Goal: Transaction & Acquisition: Book appointment/travel/reservation

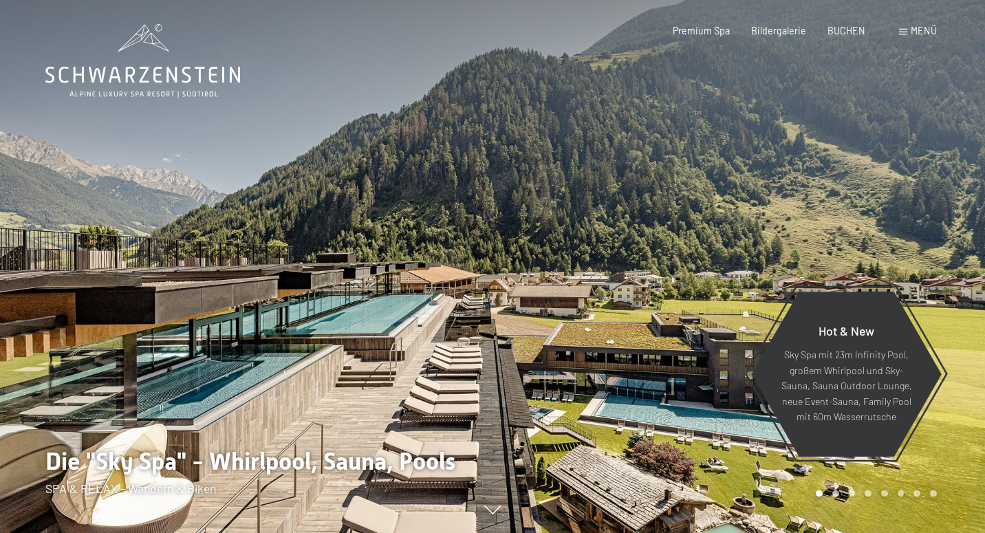
click at [906, 34] on span at bounding box center [903, 32] width 8 height 6
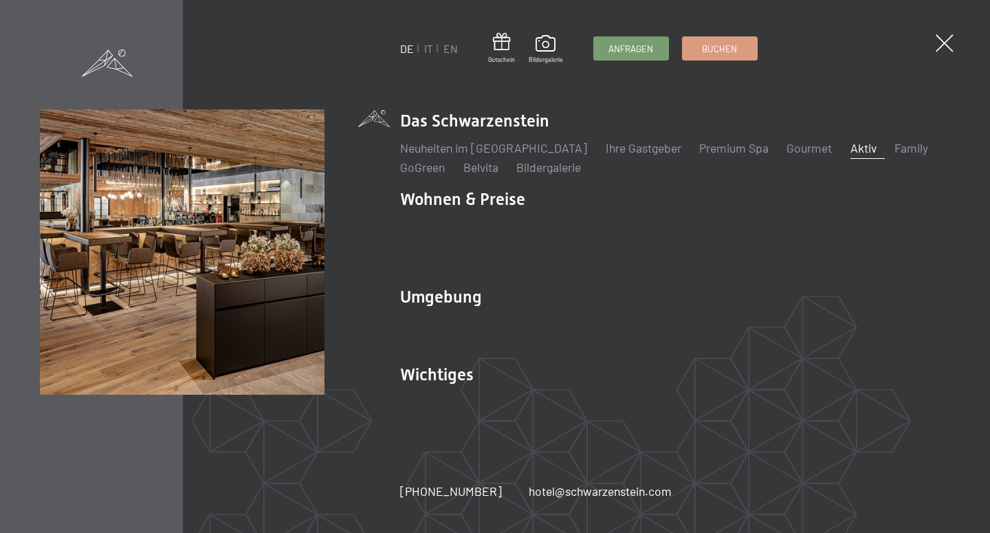
click at [851, 155] on link "Aktiv" at bounding box center [864, 147] width 26 height 15
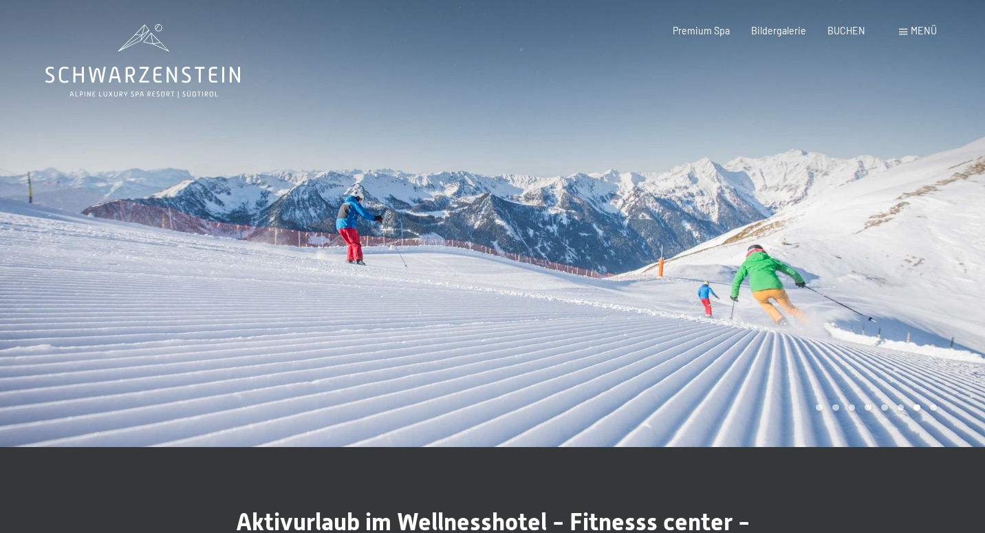
click at [908, 34] on div "Menü" at bounding box center [918, 31] width 38 height 14
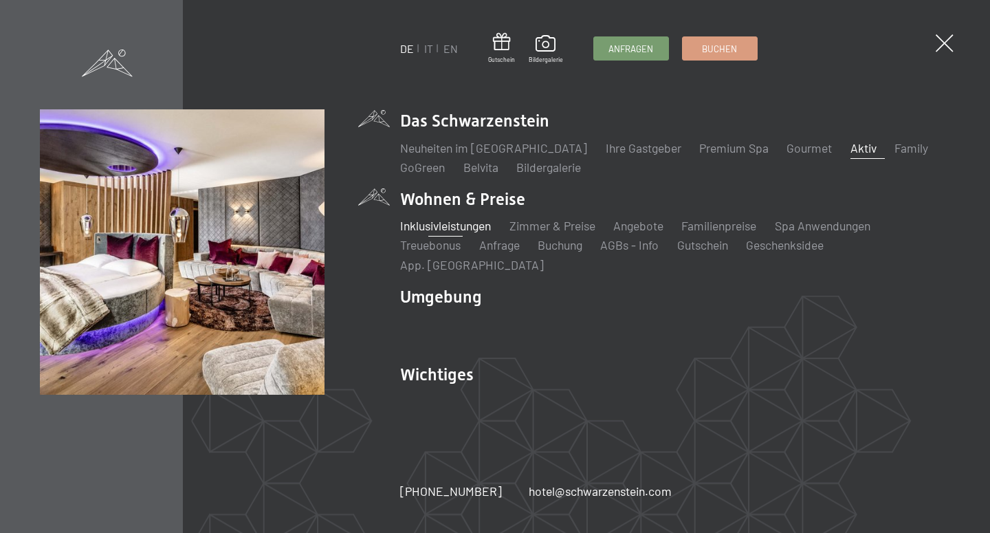
click at [459, 233] on link "Inklusivleistungen" at bounding box center [445, 225] width 91 height 15
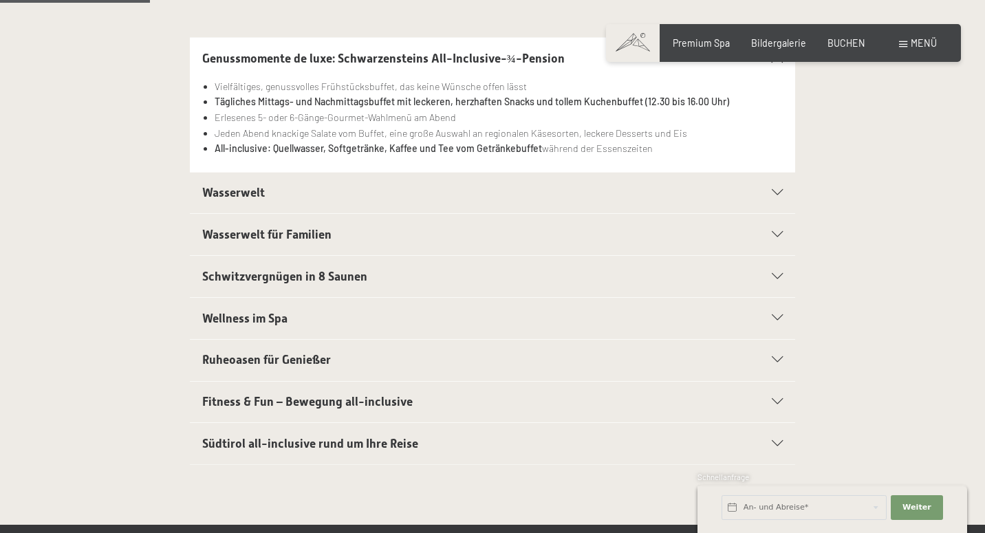
scroll to position [348, 0]
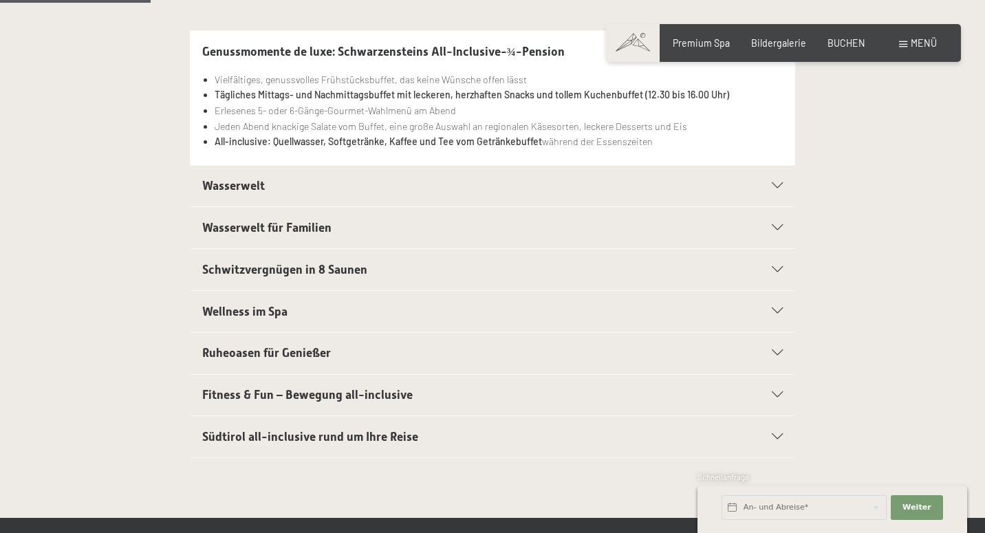
click at [448, 389] on h2 "Fitness & Fun – Bewegung all-inclusive" at bounding box center [463, 394] width 523 height 17
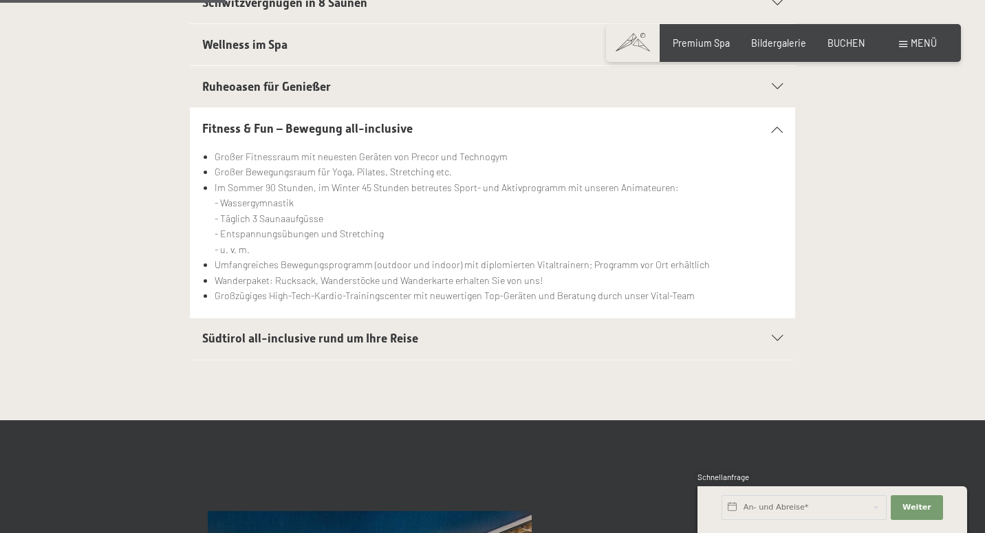
scroll to position [538, 0]
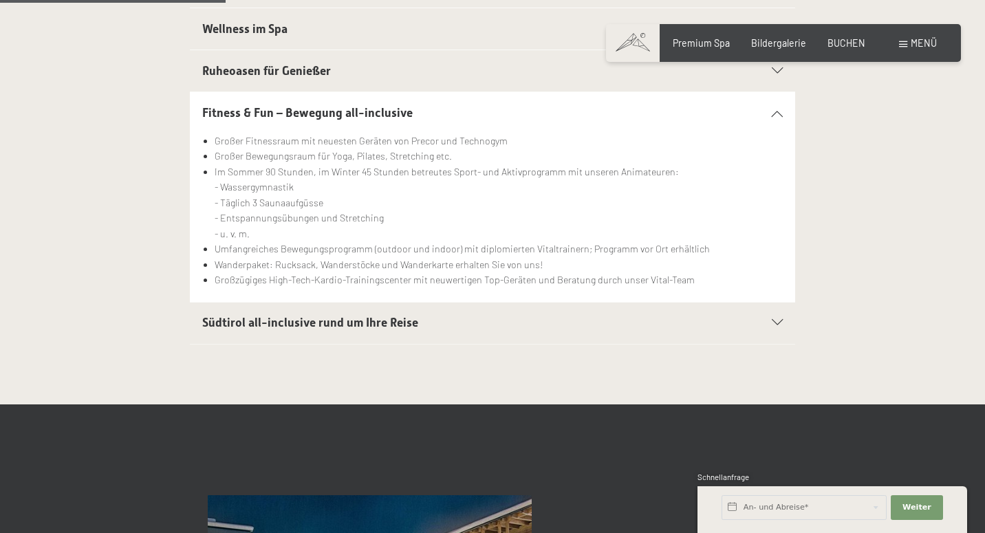
click at [446, 315] on h2 "Südtirol all-inclusive rund um Ihre Reise" at bounding box center [463, 322] width 523 height 17
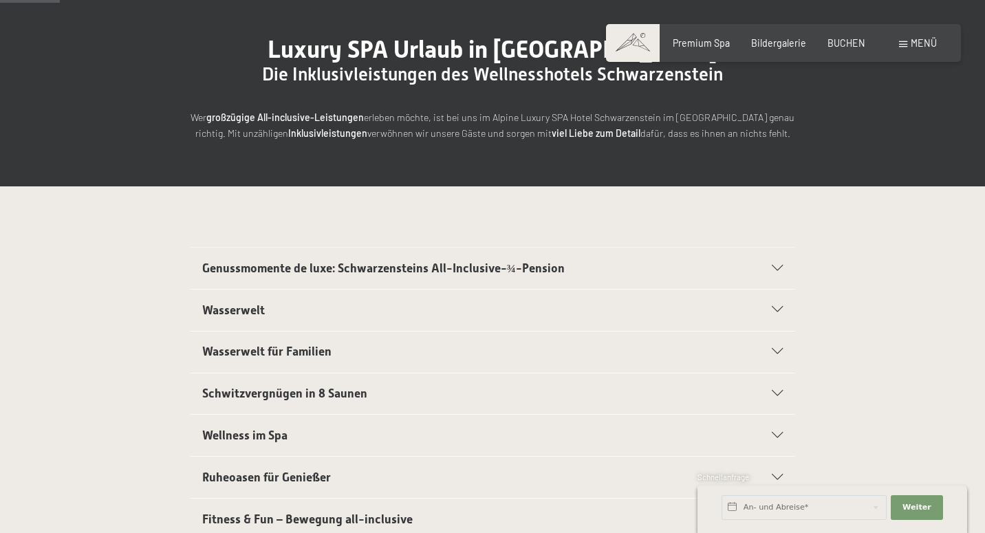
scroll to position [146, 0]
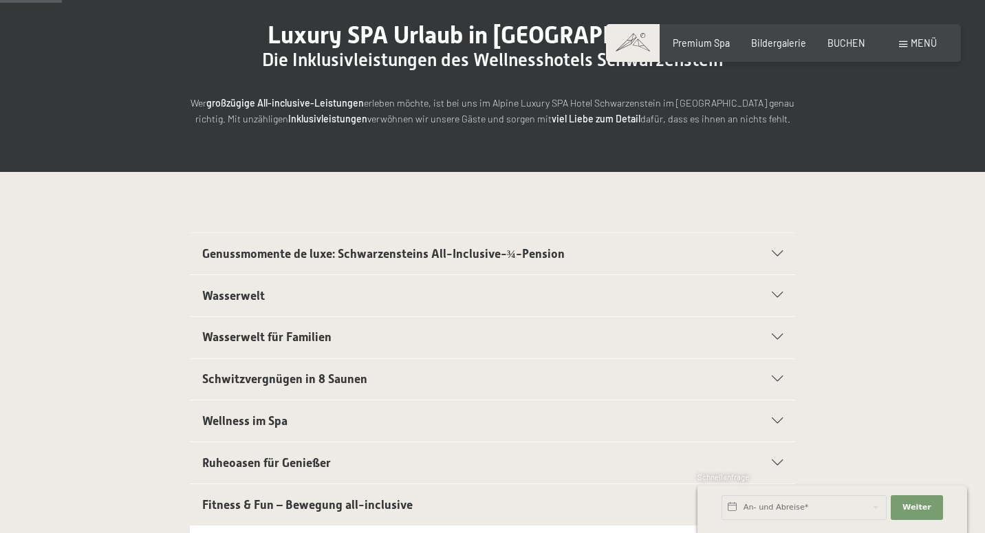
click at [443, 238] on div "Genussmomente de luxe: Schwarzensteins All-Inclusive-¾-Pension" at bounding box center [492, 253] width 581 height 41
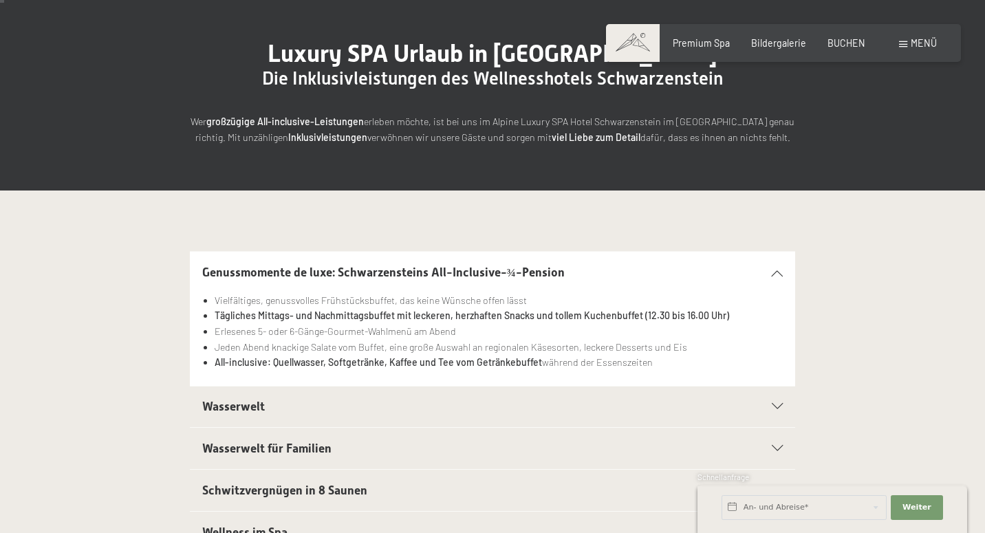
scroll to position [305, 0]
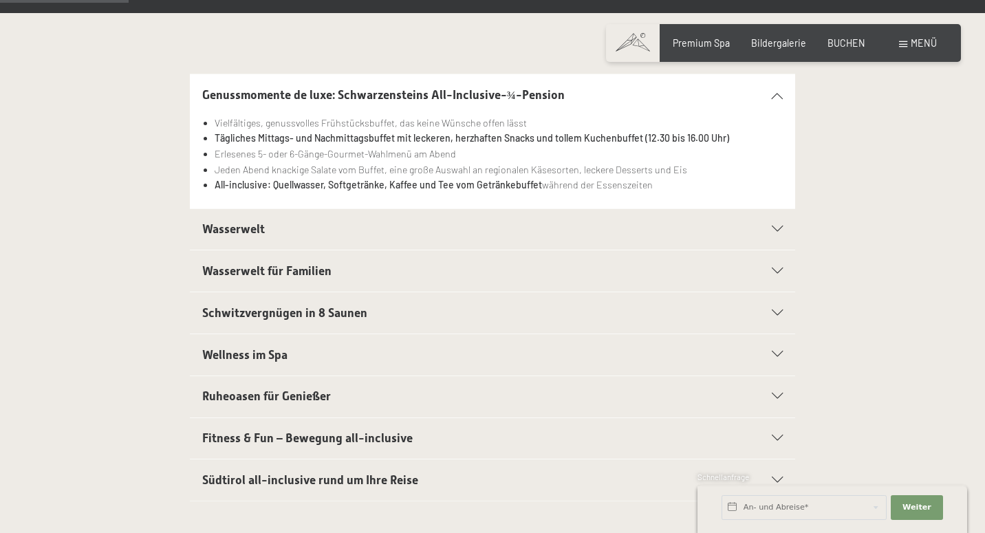
click at [538, 229] on h2 "Wasserwelt" at bounding box center [463, 229] width 523 height 17
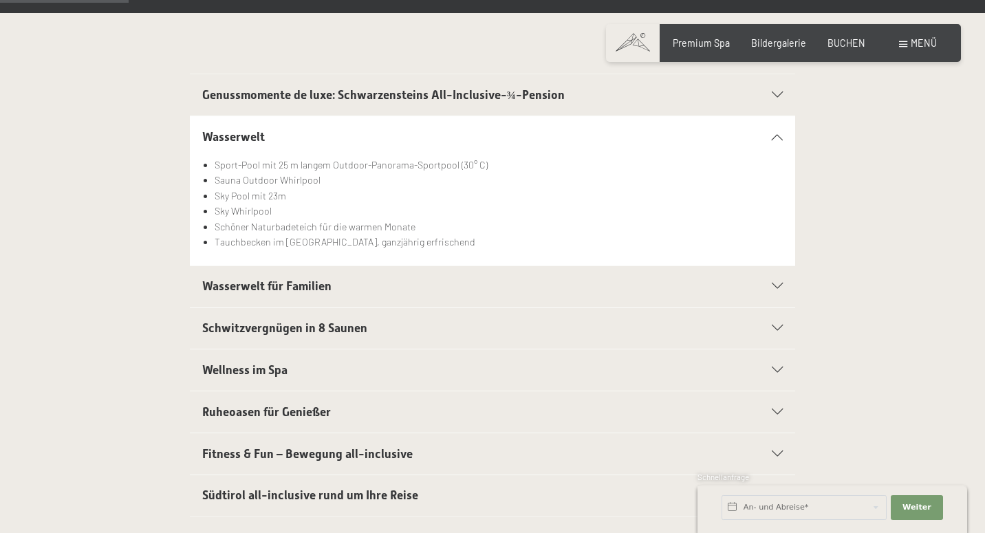
click at [549, 206] on li "Sky Whirlpool" at bounding box center [499, 212] width 569 height 16
click at [776, 130] on div "Wasserwelt" at bounding box center [492, 136] width 581 height 41
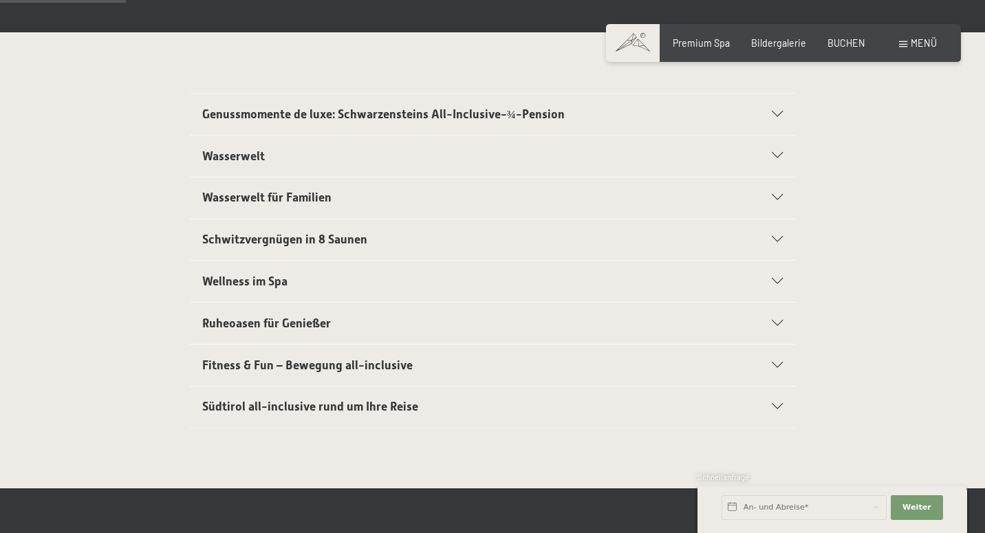
scroll to position [274, 0]
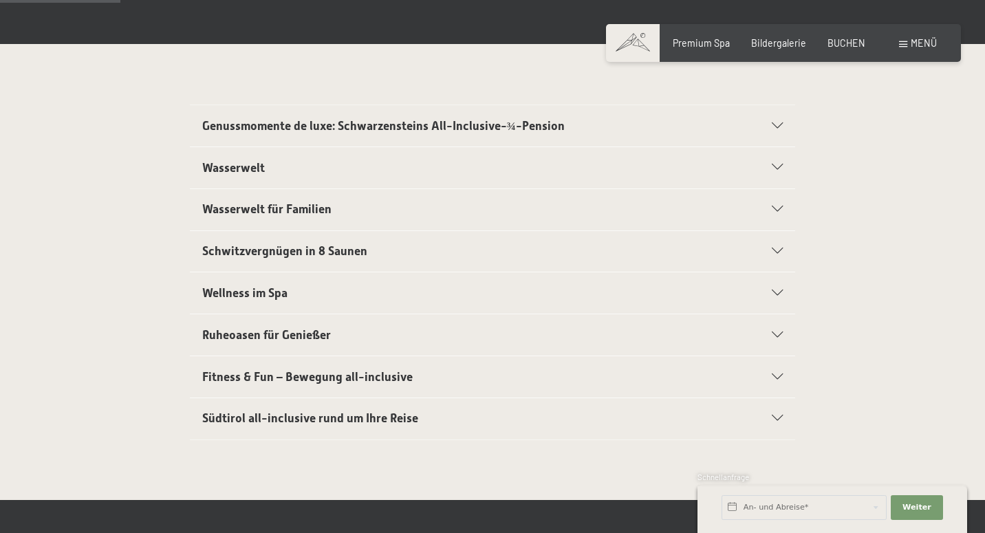
click at [664, 375] on h2 "Fitness & Fun – Bewegung all-inclusive" at bounding box center [463, 377] width 523 height 17
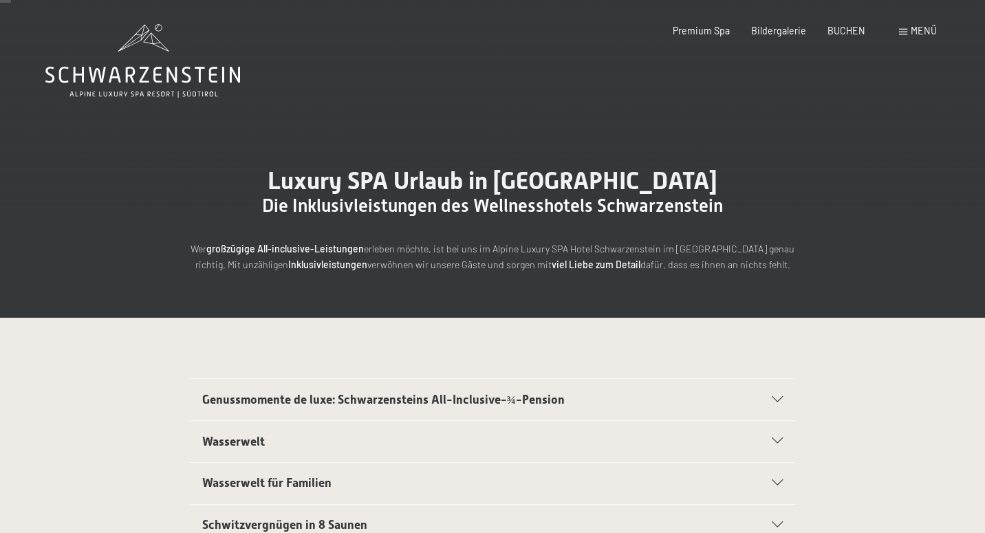
scroll to position [0, 0]
click at [778, 34] on span "Bildergalerie" at bounding box center [778, 29] width 55 height 12
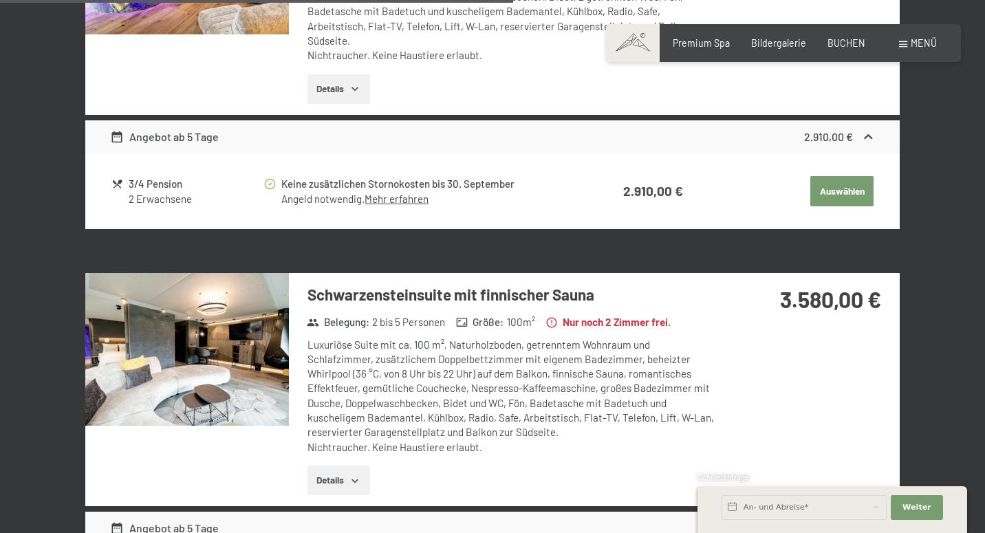
scroll to position [1366, 0]
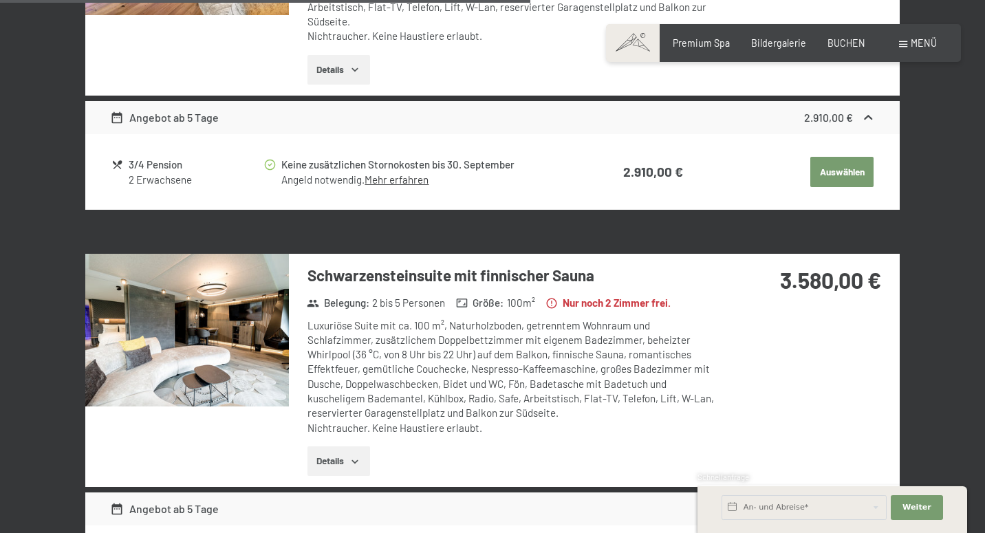
click at [214, 310] on img at bounding box center [187, 330] width 204 height 153
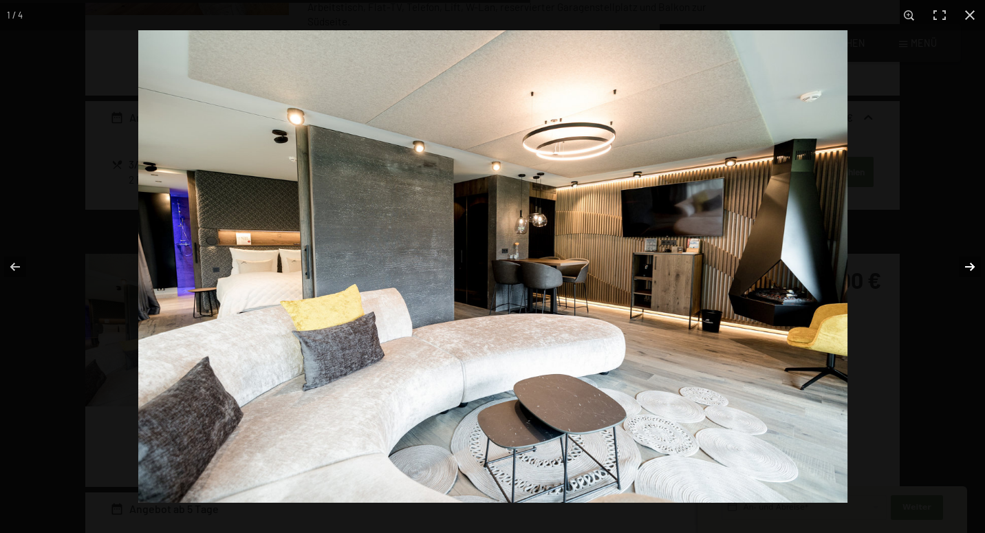
click at [966, 263] on button "button" at bounding box center [961, 266] width 48 height 69
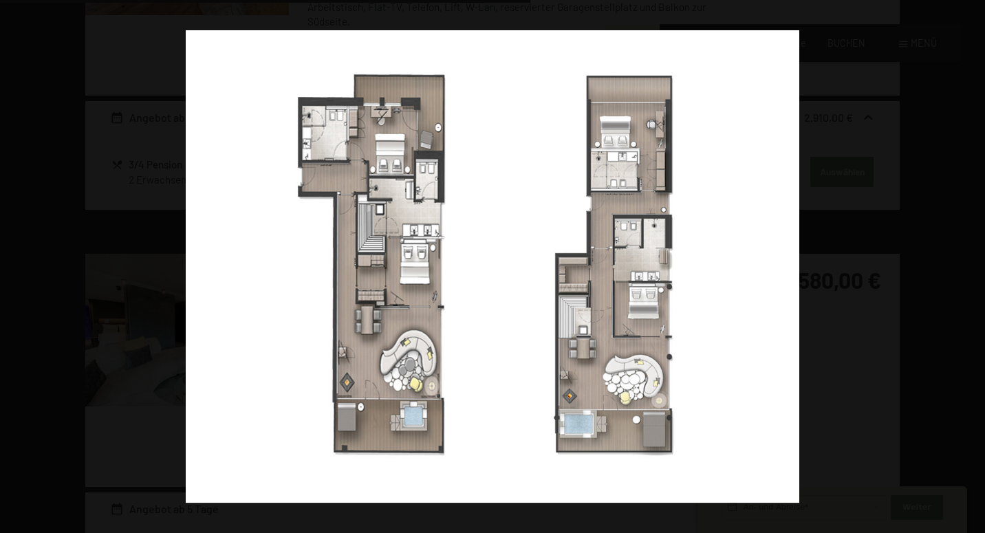
click at [966, 263] on button "button" at bounding box center [961, 266] width 48 height 69
